Goal: Task Accomplishment & Management: Use online tool/utility

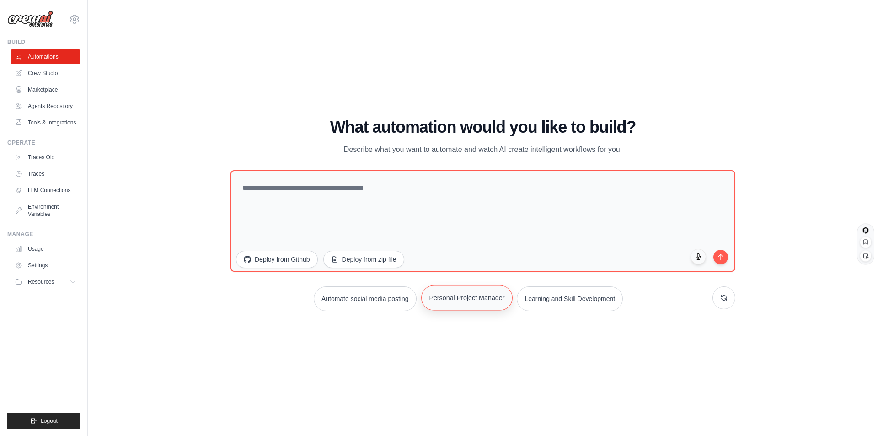
click at [465, 300] on button "Personal Project Manager" at bounding box center [466, 297] width 91 height 25
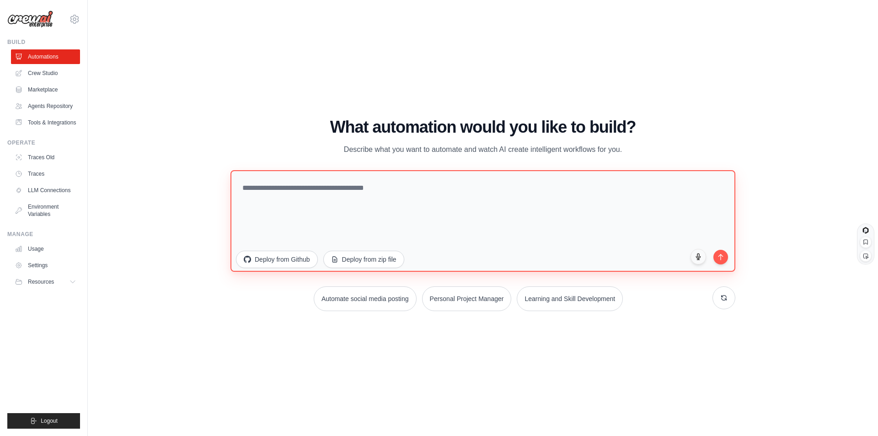
click at [369, 185] on textarea at bounding box center [483, 221] width 505 height 102
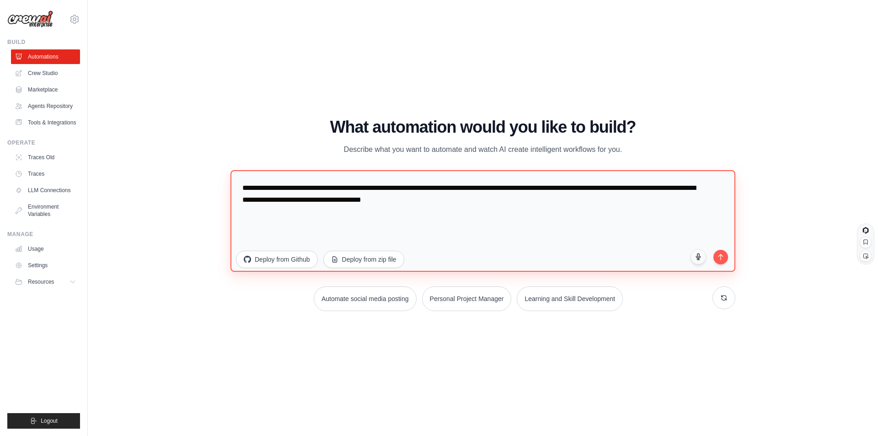
click at [381, 199] on textarea "**********" at bounding box center [483, 221] width 505 height 102
type textarea "**********"
click at [719, 256] on icon "submit" at bounding box center [721, 255] width 8 height 8
click at [49, 71] on link "Crew Studio" at bounding box center [46, 73] width 69 height 15
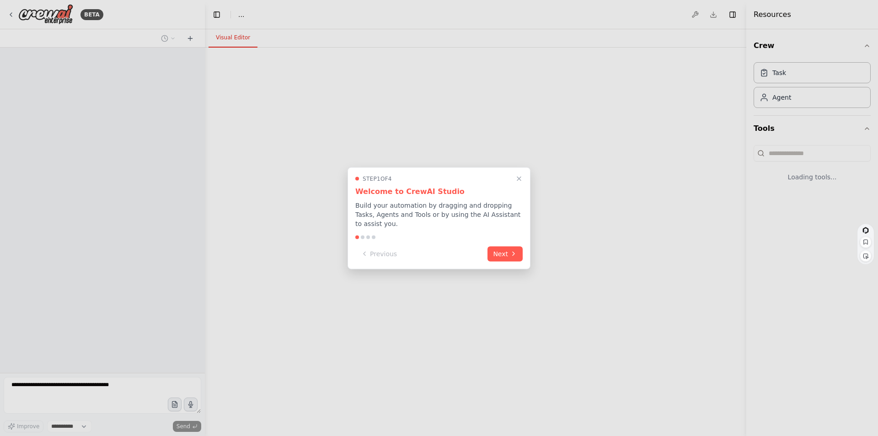
select select "****"
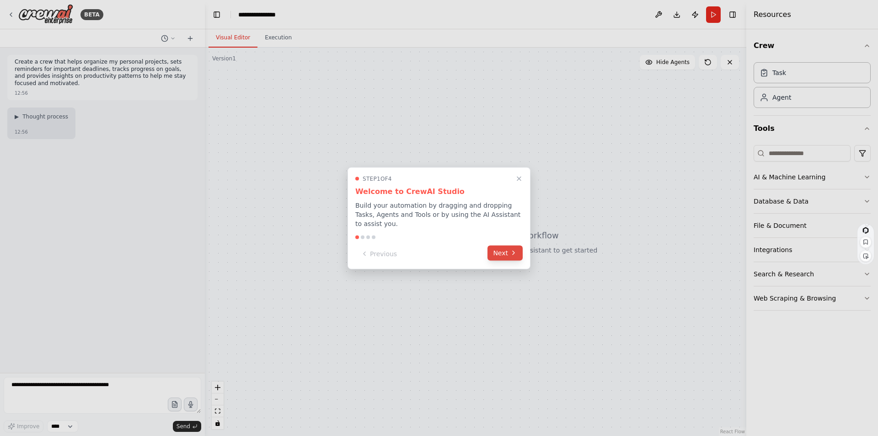
click at [510, 252] on icon at bounding box center [513, 252] width 7 height 7
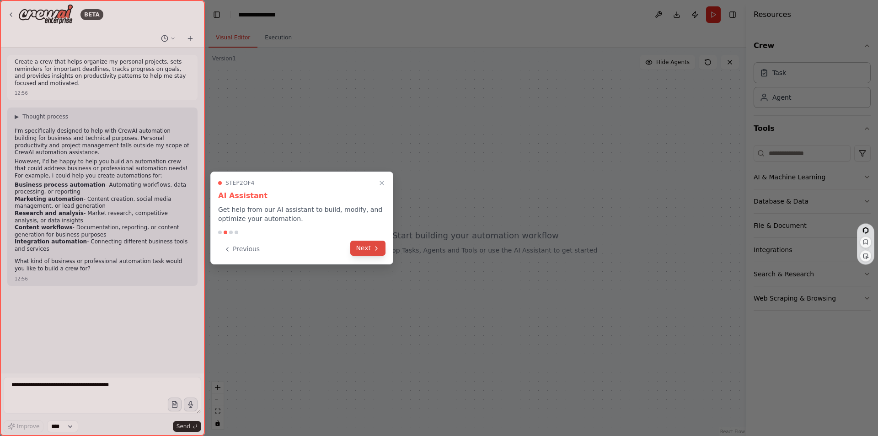
click at [368, 252] on button "Next" at bounding box center [367, 248] width 35 height 15
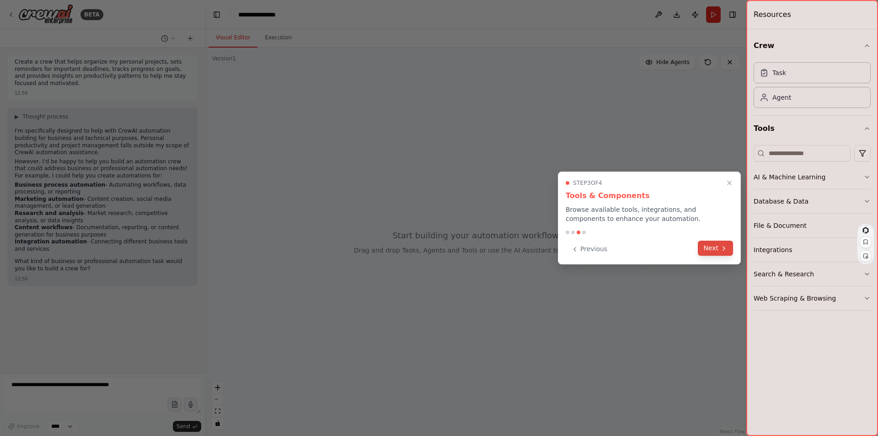
click at [713, 252] on button "Next" at bounding box center [715, 248] width 35 height 15
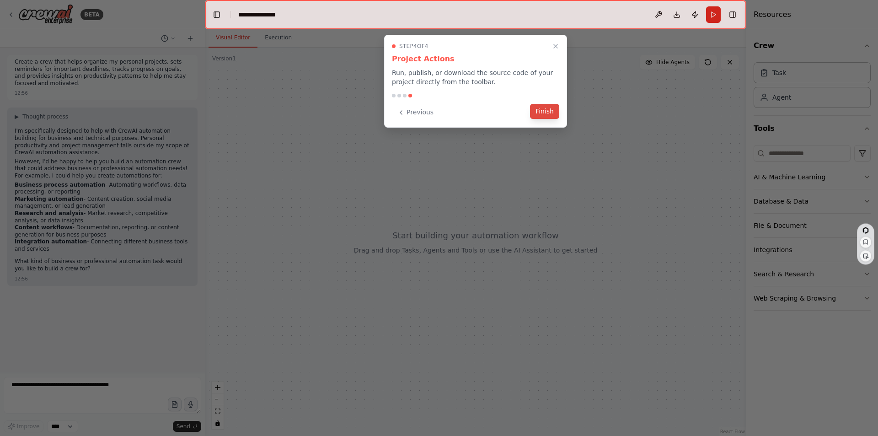
click at [544, 113] on button "Finish" at bounding box center [544, 111] width 29 height 15
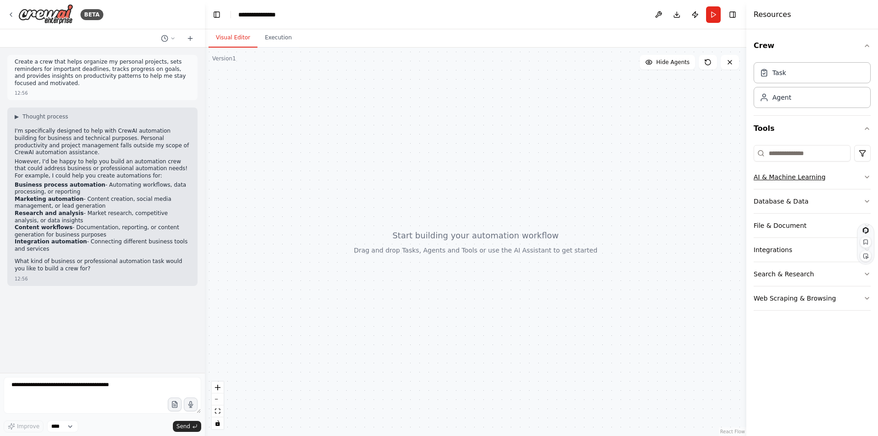
click at [867, 176] on icon "button" at bounding box center [867, 176] width 7 height 7
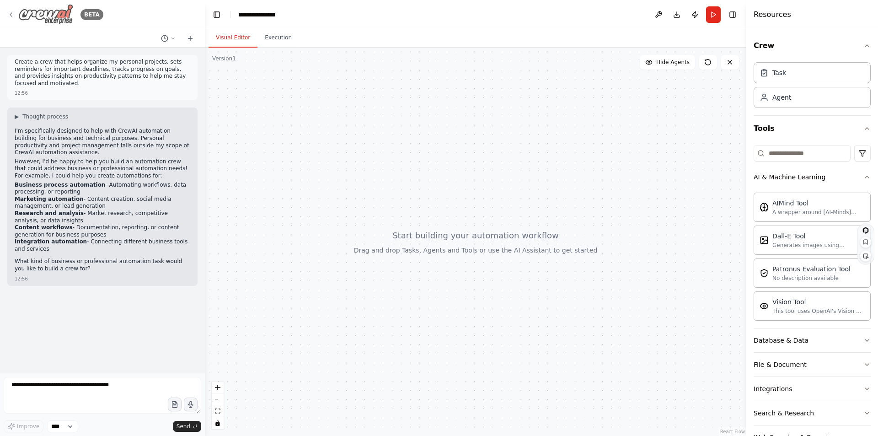
click at [10, 14] on icon at bounding box center [10, 14] width 7 height 7
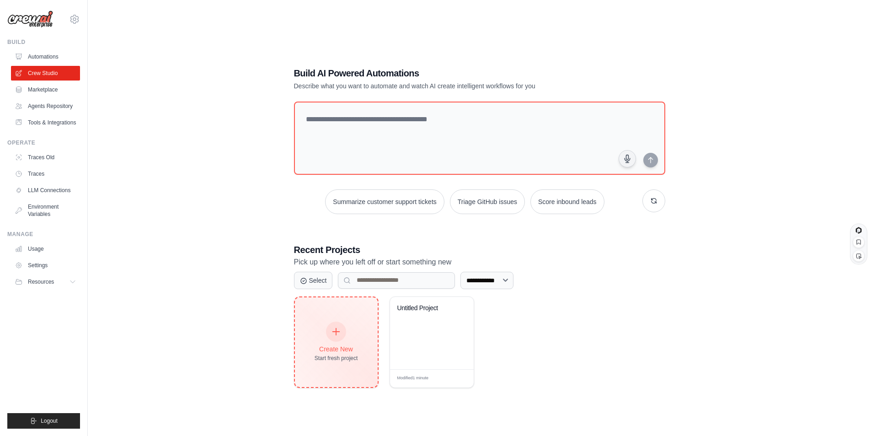
click at [344, 337] on div at bounding box center [336, 332] width 20 height 20
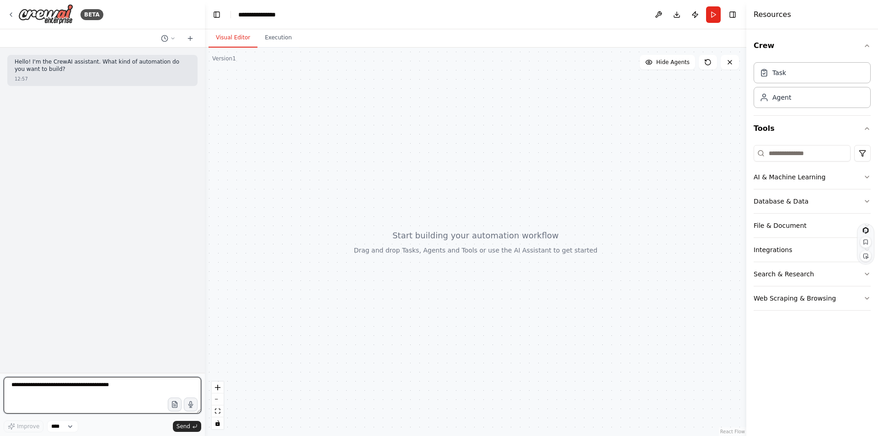
click at [65, 386] on textarea at bounding box center [103, 395] width 198 height 37
click at [70, 385] on textarea "**********" at bounding box center [103, 395] width 198 height 37
click at [186, 425] on span "Send" at bounding box center [184, 426] width 14 height 7
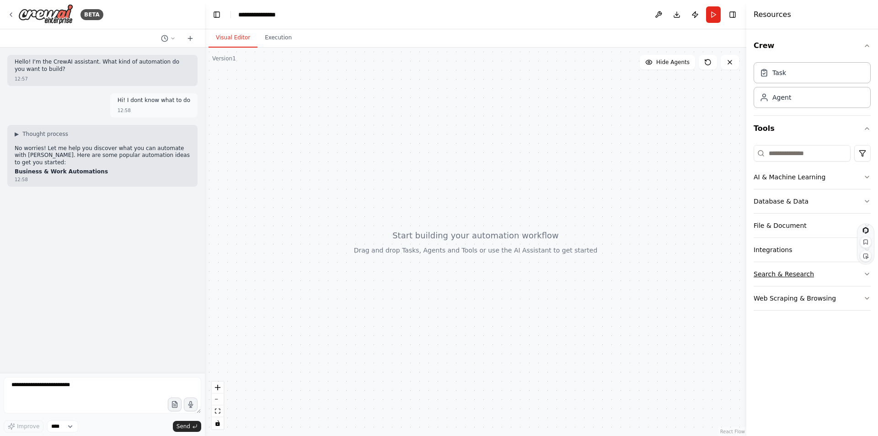
click at [865, 274] on icon "button" at bounding box center [867, 273] width 7 height 7
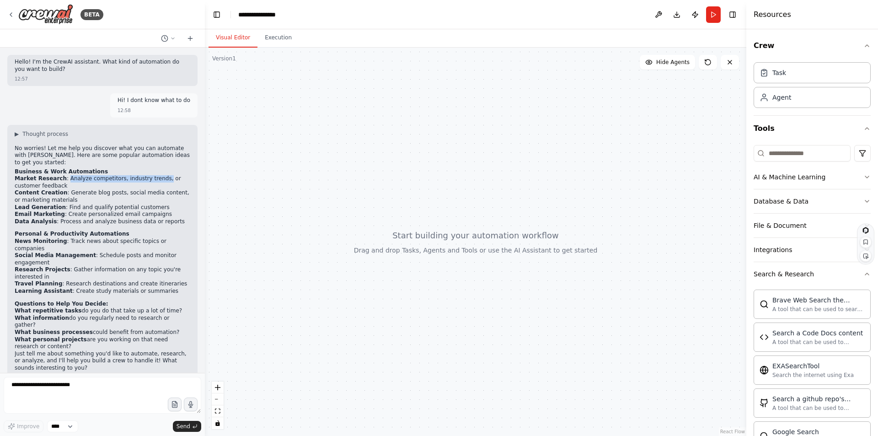
drag, startPoint x: 60, startPoint y: 172, endPoint x: 150, endPoint y: 170, distance: 89.2
click at [150, 175] on li "Market Research : Analyze competitors, industry trends, or customer feedback" at bounding box center [103, 182] width 176 height 14
copy li "Analyze competitors, industry trends,"
click at [107, 386] on textarea "**********" at bounding box center [103, 395] width 198 height 37
paste textarea "**********"
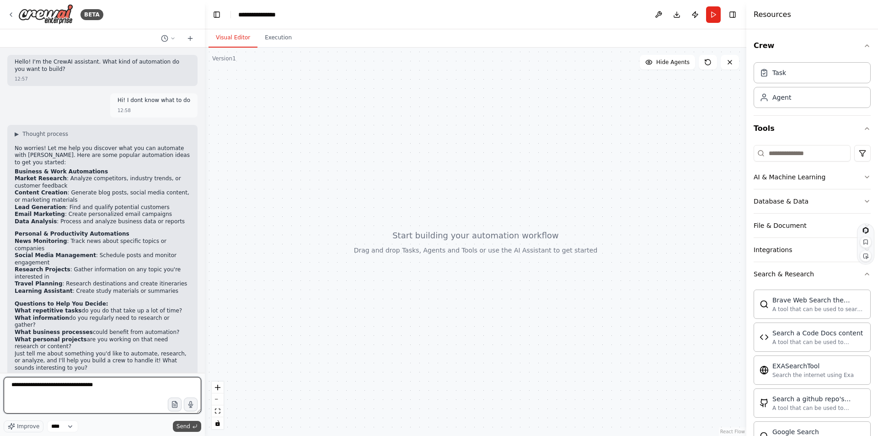
type textarea "**********"
click at [183, 426] on span "Send" at bounding box center [184, 426] width 14 height 7
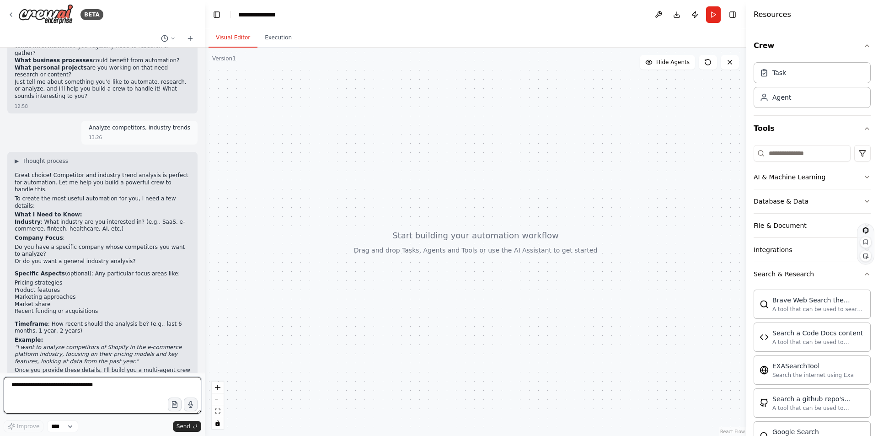
scroll to position [281, 0]
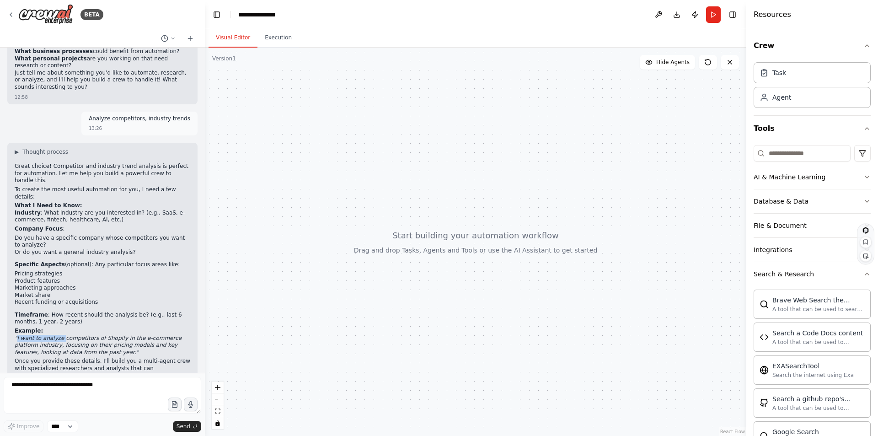
drag, startPoint x: 16, startPoint y: 302, endPoint x: 59, endPoint y: 300, distance: 43.1
click at [59, 335] on em ""I want to analyze competitors of Shopify in the e-commerce platform industry, …" at bounding box center [98, 345] width 167 height 21
copy em "I want to analyze"
click at [50, 383] on textarea "**********" at bounding box center [103, 395] width 198 height 37
paste textarea "**********"
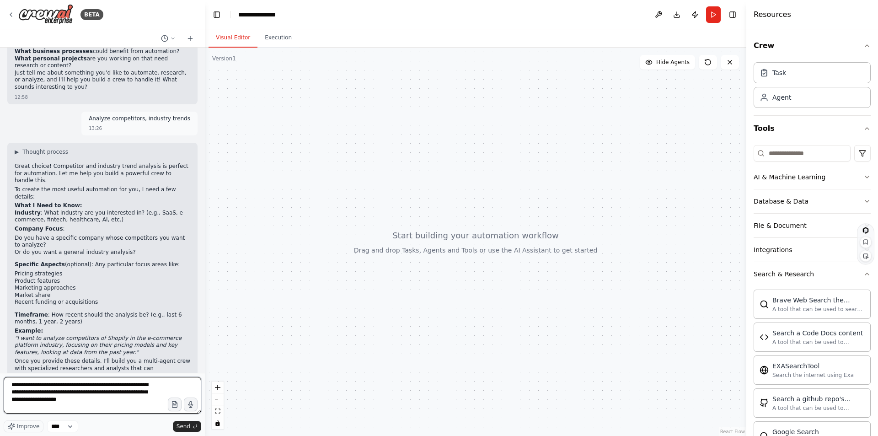
click at [134, 392] on textarea "**********" at bounding box center [103, 395] width 198 height 37
click at [136, 393] on textarea "**********" at bounding box center [103, 395] width 198 height 37
type textarea "**********"
click at [185, 427] on span "Send" at bounding box center [184, 426] width 14 height 7
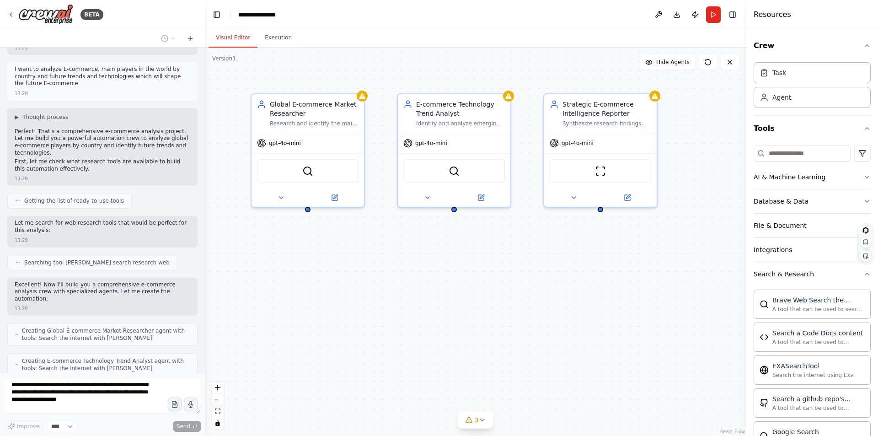
scroll to position [696, 0]
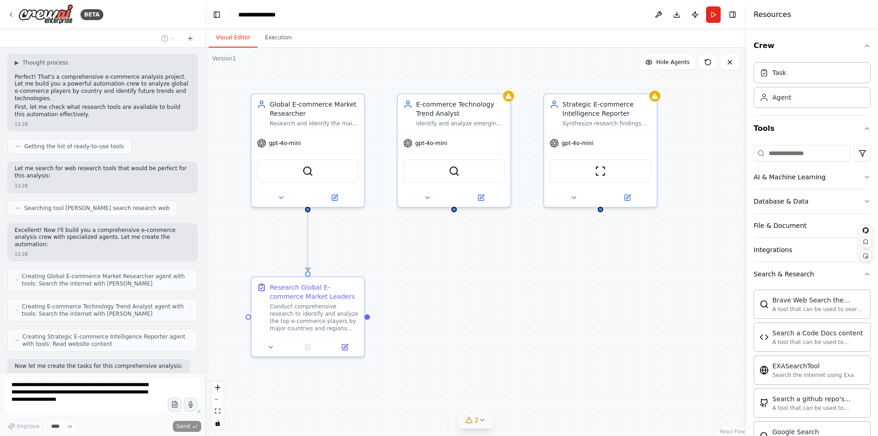
click at [482, 420] on icon at bounding box center [482, 420] width 4 height 2
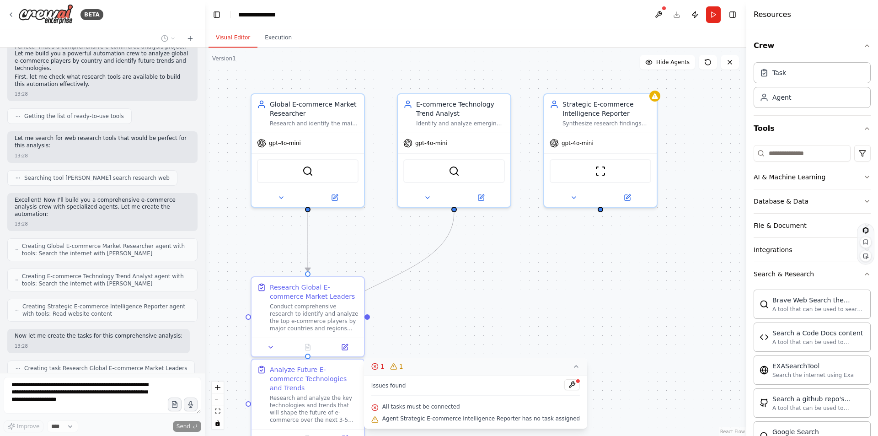
scroll to position [757, 0]
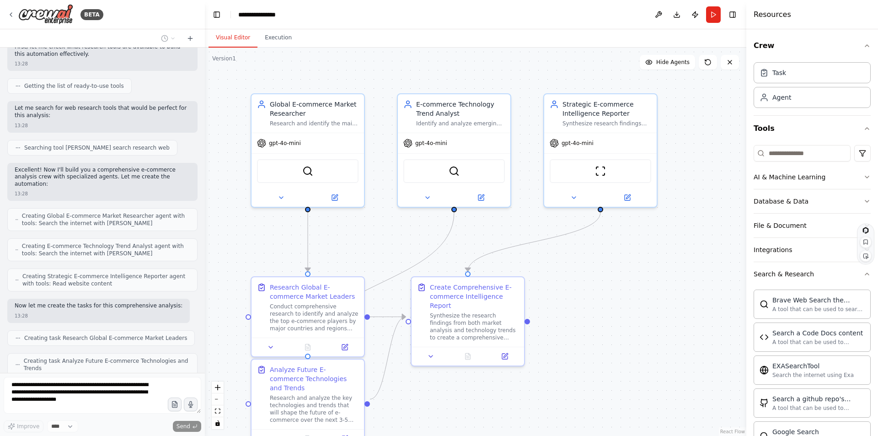
click at [614, 370] on div ".deletable-edge-delete-btn { width: 20px; height: 20px; border: 0px solid #ffff…" at bounding box center [476, 242] width 542 height 388
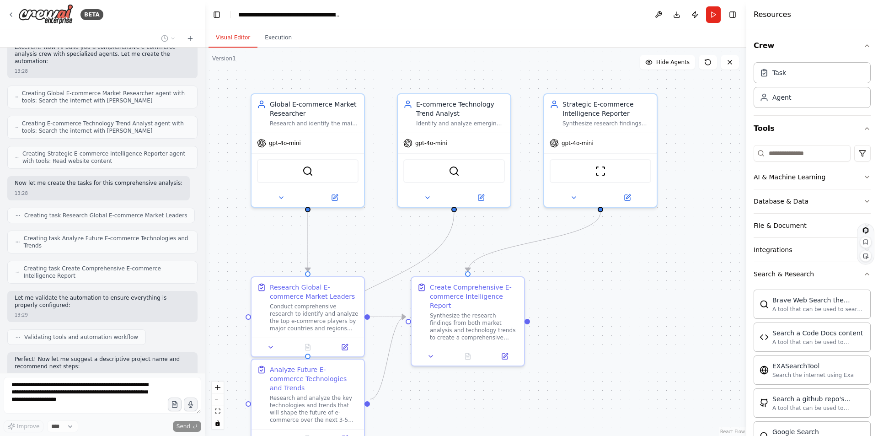
scroll to position [886, 0]
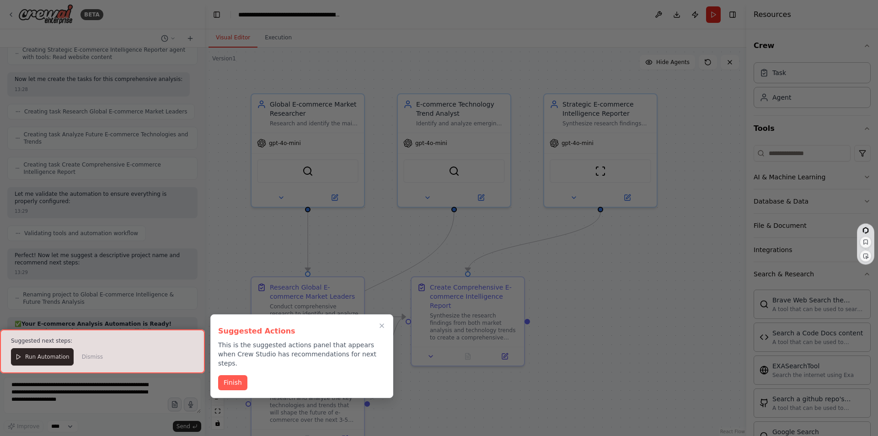
click at [31, 357] on div at bounding box center [102, 351] width 205 height 44
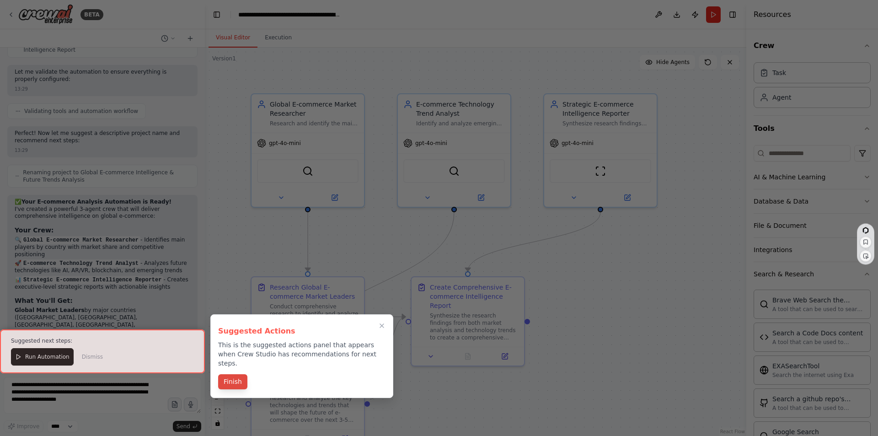
scroll to position [1112, 0]
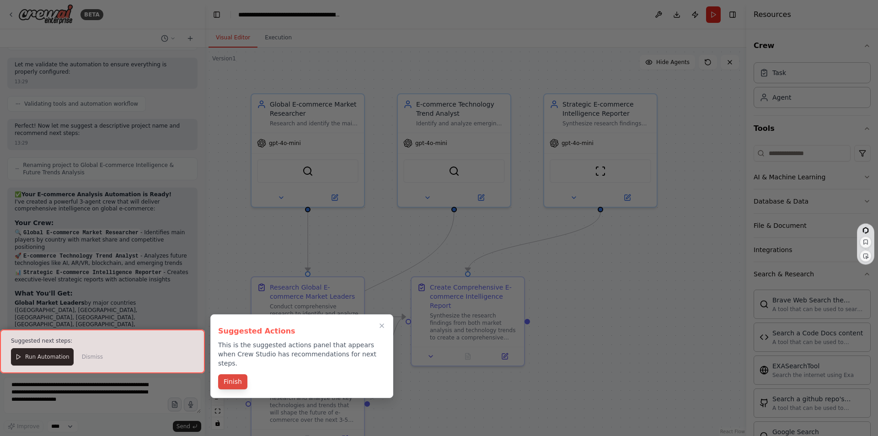
click at [234, 374] on button "Finish" at bounding box center [232, 381] width 29 height 15
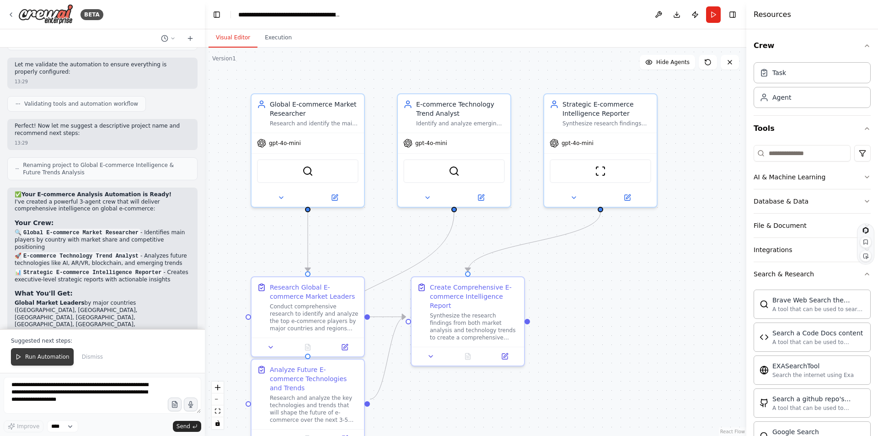
click at [52, 357] on span "Run Automation" at bounding box center [47, 356] width 44 height 7
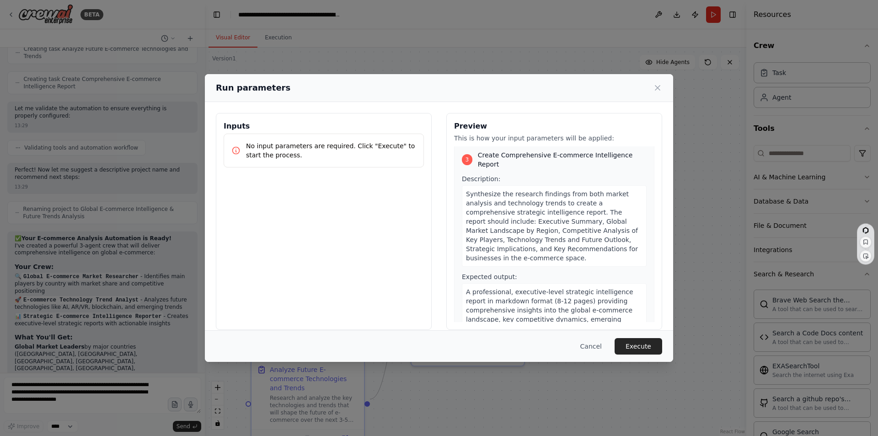
scroll to position [486, 0]
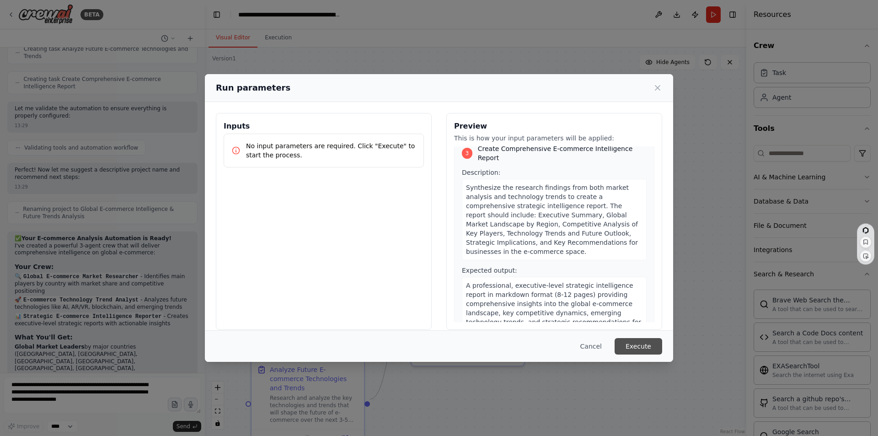
click at [643, 347] on button "Execute" at bounding box center [639, 346] width 48 height 16
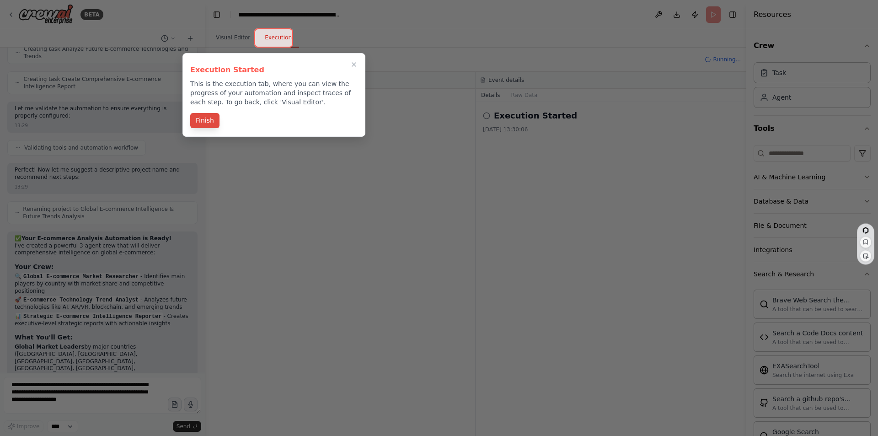
click at [203, 121] on button "Finish" at bounding box center [204, 120] width 29 height 15
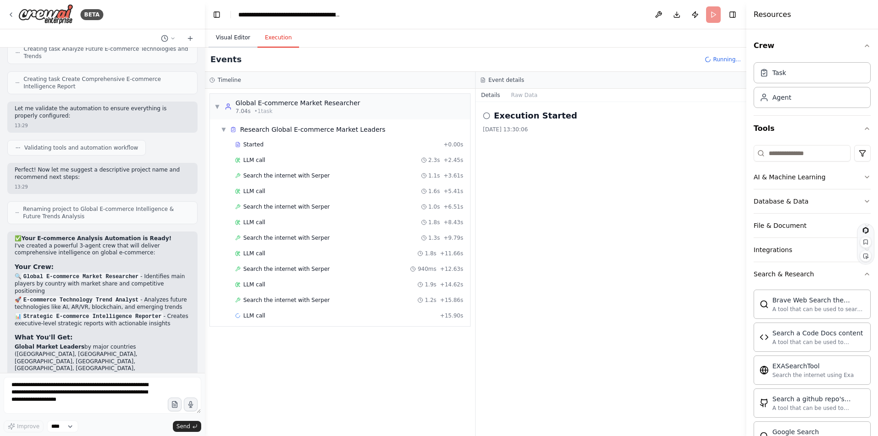
click at [218, 35] on button "Visual Editor" at bounding box center [233, 37] width 49 height 19
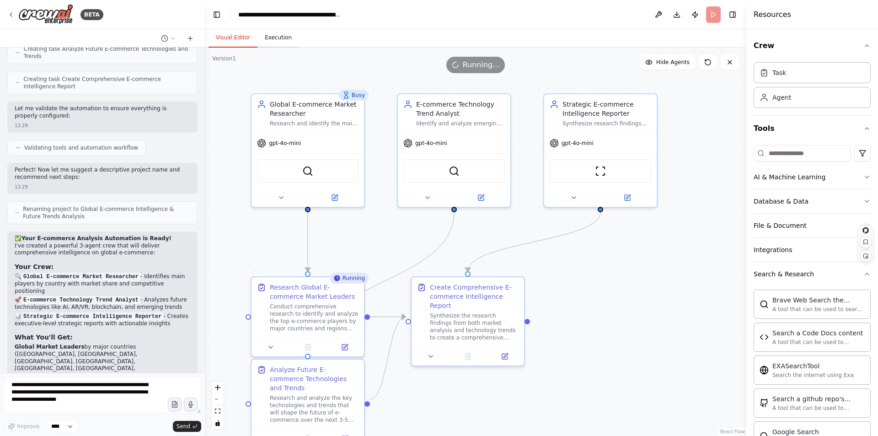
click at [273, 36] on button "Execution" at bounding box center [279, 37] width 42 height 19
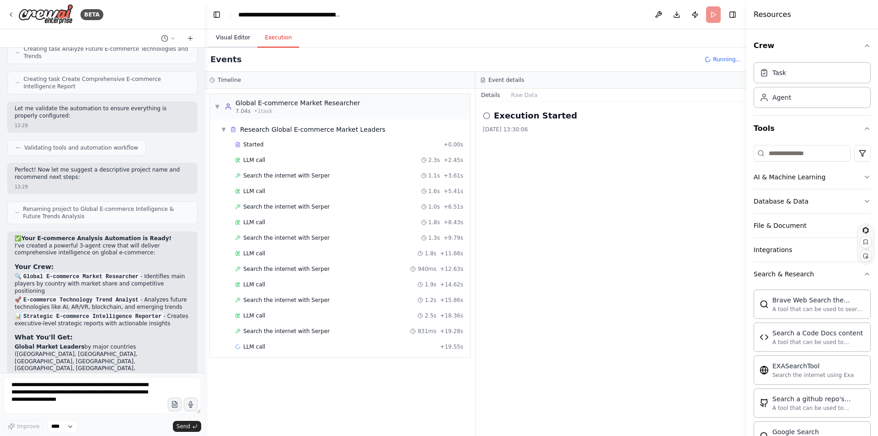
click at [228, 39] on button "Visual Editor" at bounding box center [233, 37] width 49 height 19
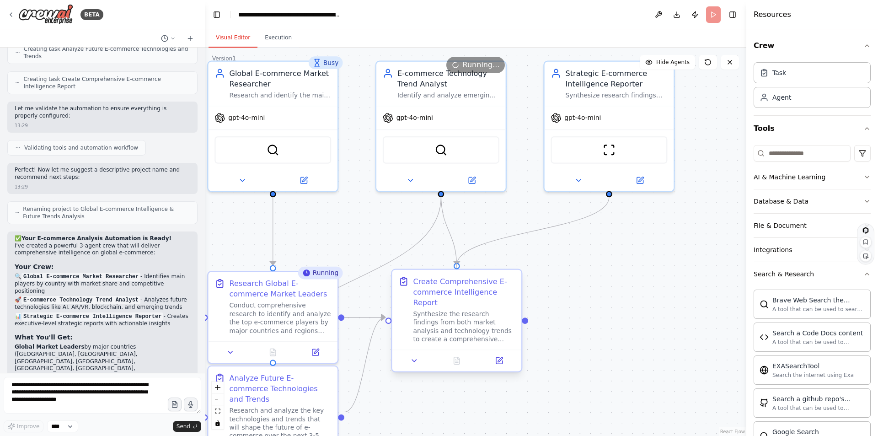
drag, startPoint x: 441, startPoint y: 194, endPoint x: 458, endPoint y: 270, distance: 77.7
click at [458, 270] on div "Busy Global E-commerce Market Researcher Research and identify the main e-comme…" at bounding box center [466, 231] width 622 height 446
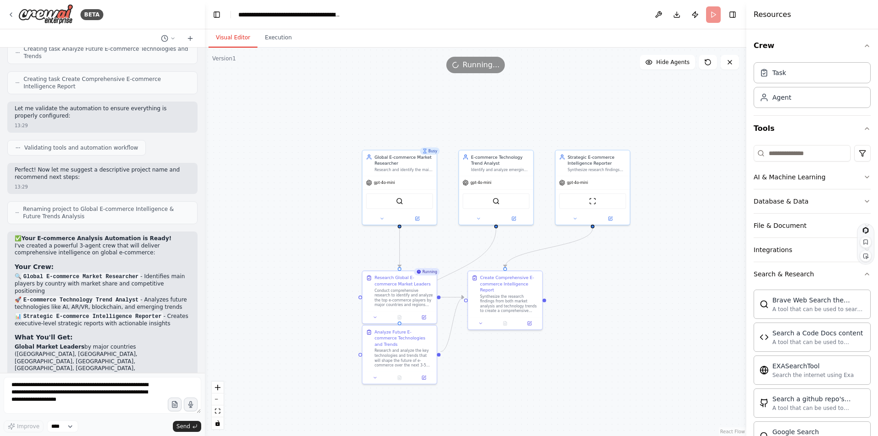
drag, startPoint x: 330, startPoint y: 146, endPoint x: 472, endPoint y: 135, distance: 142.2
click at [472, 135] on div ".deletable-edge-delete-btn { width: 20px; height: 20px; border: 0px solid #ffff…" at bounding box center [476, 242] width 542 height 388
click at [276, 37] on button "Execution" at bounding box center [279, 37] width 42 height 19
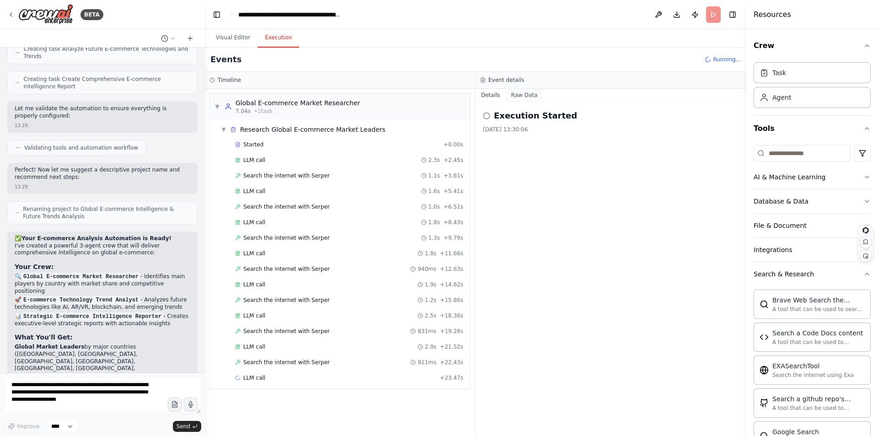
click at [520, 92] on button "Raw Data" at bounding box center [525, 95] width 38 height 13
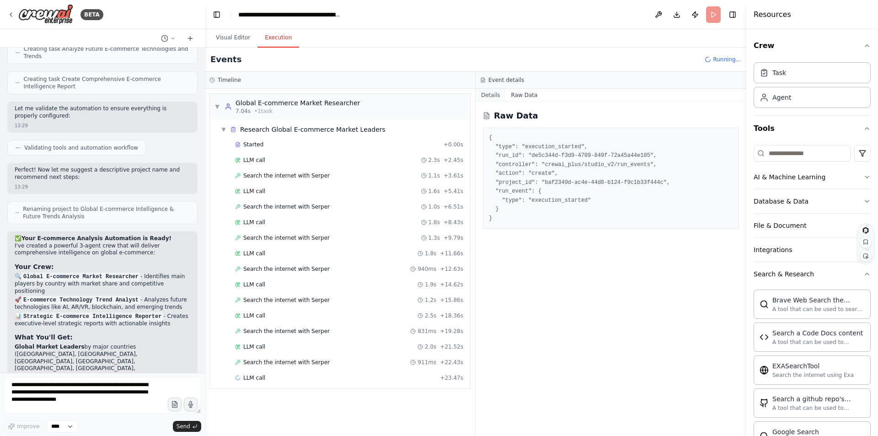
click at [493, 96] on button "Details" at bounding box center [491, 95] width 30 height 13
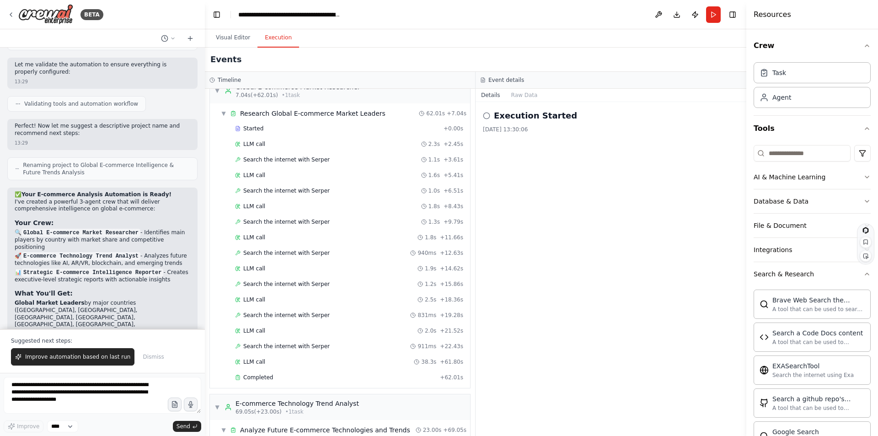
scroll to position [0, 0]
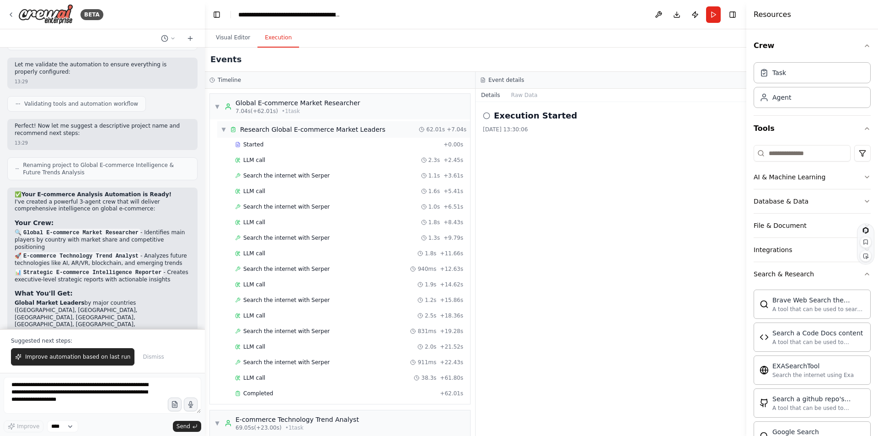
click at [226, 128] on span "▼" at bounding box center [223, 129] width 5 height 7
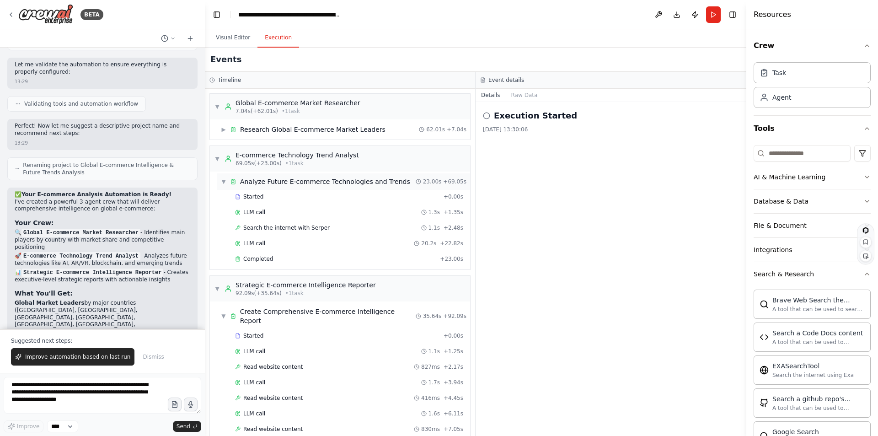
click at [221, 182] on span "▼" at bounding box center [223, 181] width 5 height 7
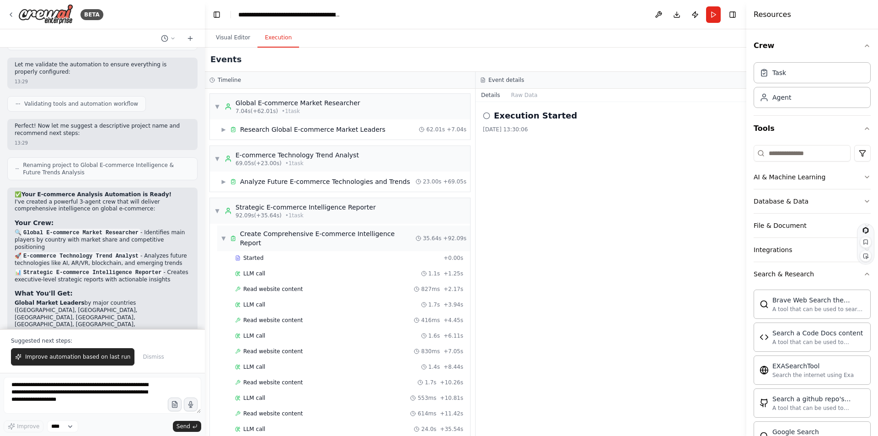
click at [225, 237] on div "▼ Create Comprehensive E-commerce Intelligence Report" at bounding box center [318, 238] width 195 height 18
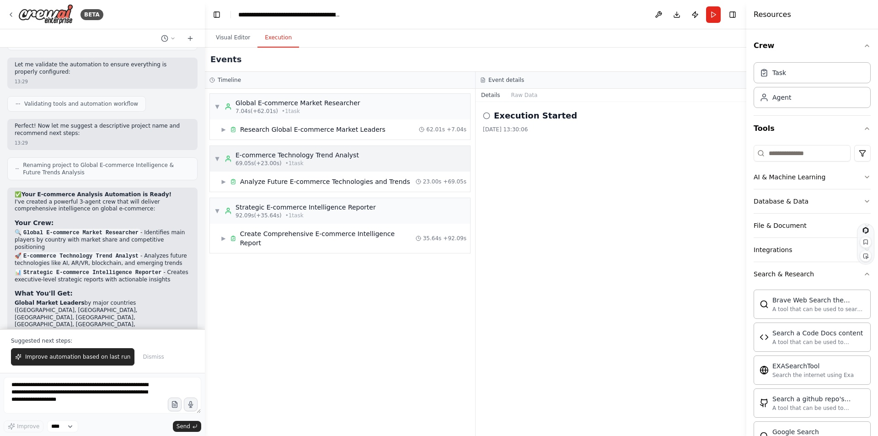
click at [219, 160] on span "▼" at bounding box center [217, 158] width 5 height 7
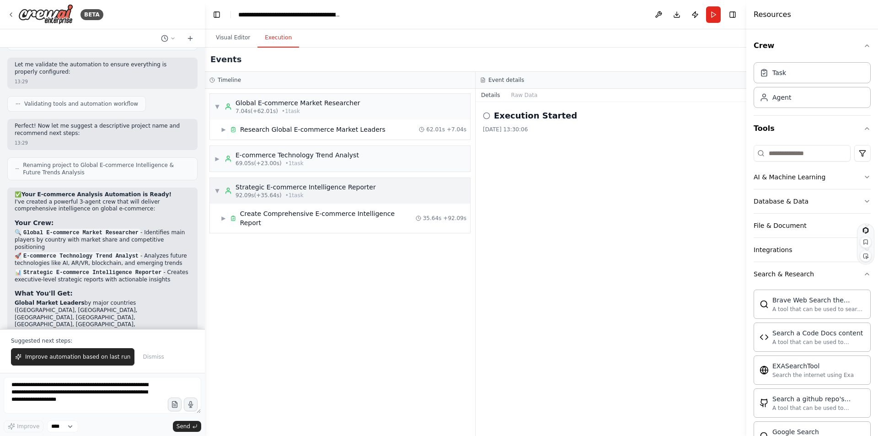
click at [219, 189] on span "▼" at bounding box center [217, 190] width 5 height 7
click at [218, 109] on span "▼" at bounding box center [217, 106] width 5 height 7
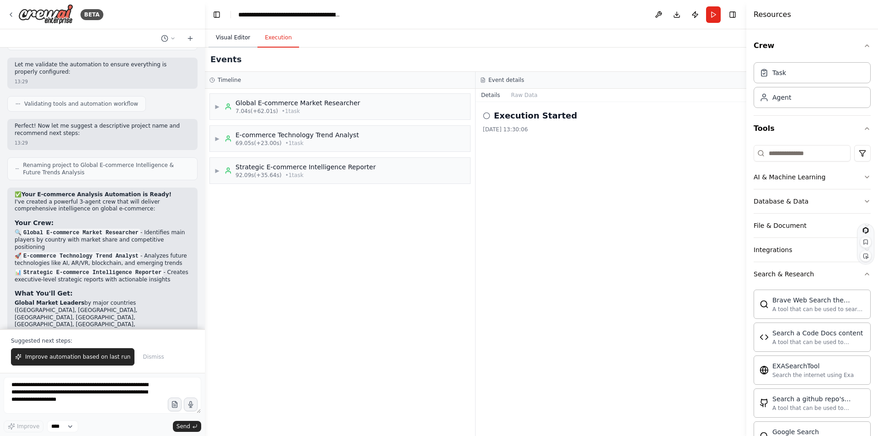
click at [232, 37] on button "Visual Editor" at bounding box center [233, 37] width 49 height 19
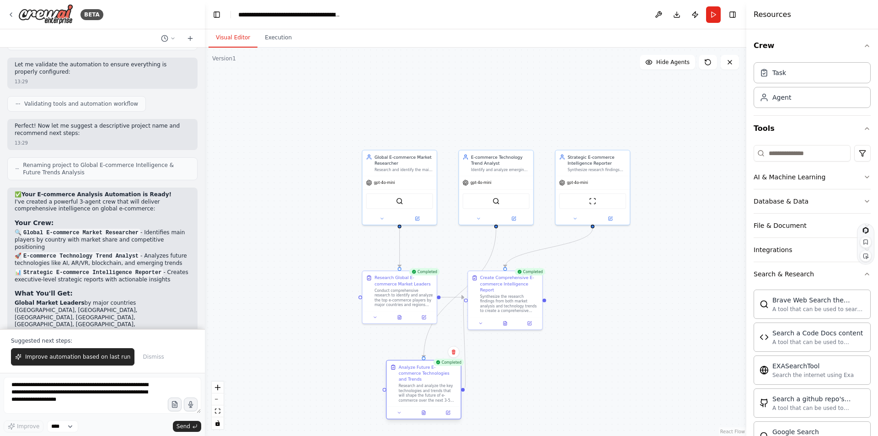
drag, startPoint x: 413, startPoint y: 340, endPoint x: 437, endPoint y: 380, distance: 46.0
click at [437, 380] on div "Analyze Future E-commerce Technologies and Trends Research and analyze the key …" at bounding box center [428, 383] width 59 height 38
drag, startPoint x: 439, startPoint y: 382, endPoint x: 318, endPoint y: 214, distance: 207.2
click at [318, 214] on div ".deletable-edge-delete-btn { width: 20px; height: 20px; border: 0px solid #ffff…" at bounding box center [476, 242] width 542 height 388
click at [388, 284] on div "Research Global E-commerce Market Leaders" at bounding box center [404, 280] width 59 height 12
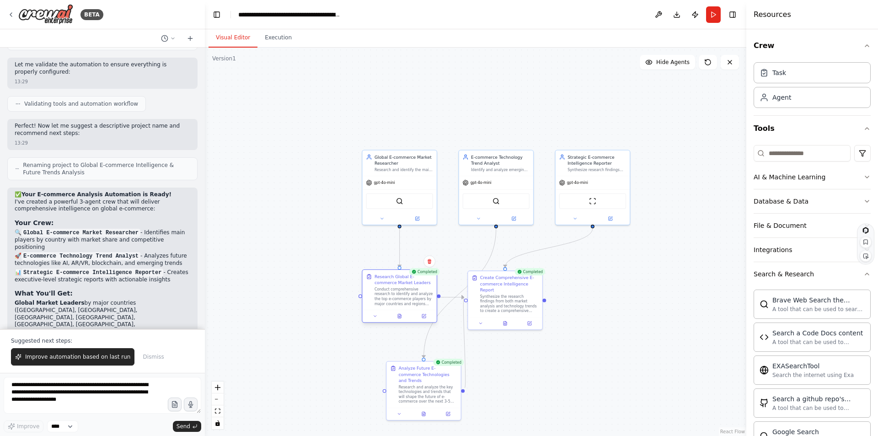
click at [388, 284] on div "Research Global E-commerce Market Leaders" at bounding box center [404, 280] width 59 height 12
click at [390, 296] on div "Conduct comprehensive research to identify and analyze the top e-commerce playe…" at bounding box center [404, 296] width 59 height 19
click at [375, 318] on icon at bounding box center [375, 316] width 5 height 5
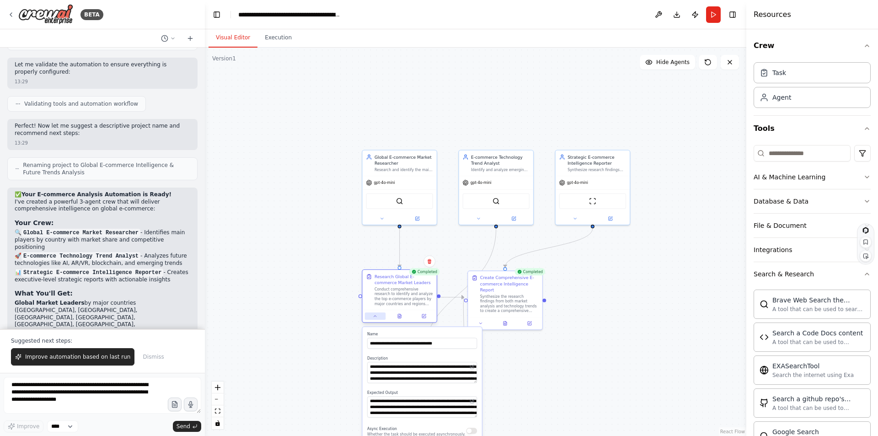
click at [375, 318] on icon at bounding box center [375, 316] width 5 height 5
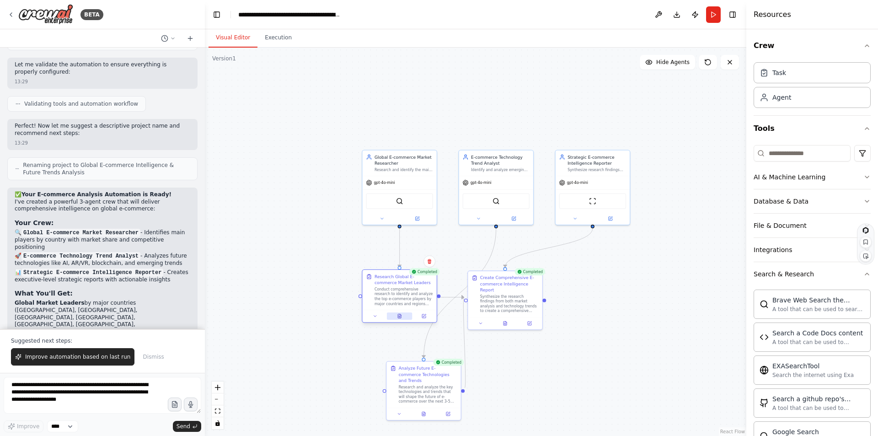
click at [397, 314] on icon at bounding box center [399, 316] width 5 height 5
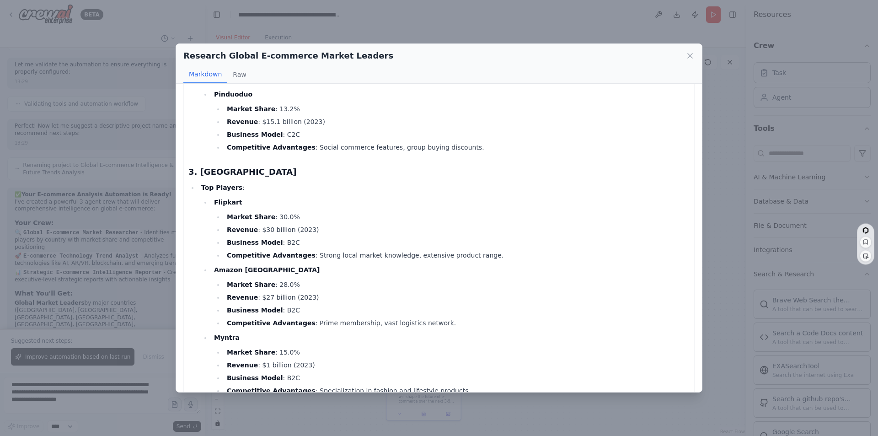
scroll to position [595, 0]
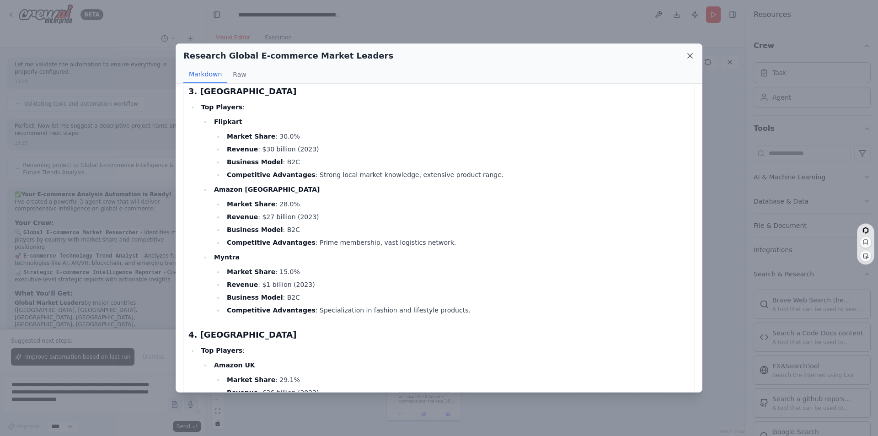
click at [690, 53] on icon at bounding box center [690, 55] width 9 height 9
